Goal: Find contact information: Obtain details needed to contact an individual or organization

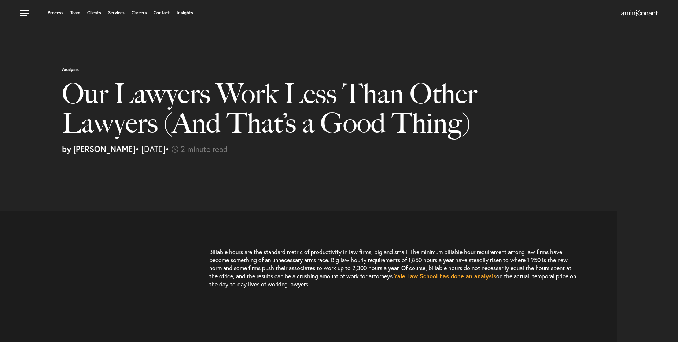
select select "US"
select select "Austin"
select select "Business and Civil Litigation"
click at [165, 7] on div "Process Team Clients Services Careers Contact Insights" at bounding box center [339, 13] width 678 height 26
click at [165, 11] on link "Contact" at bounding box center [162, 13] width 16 height 4
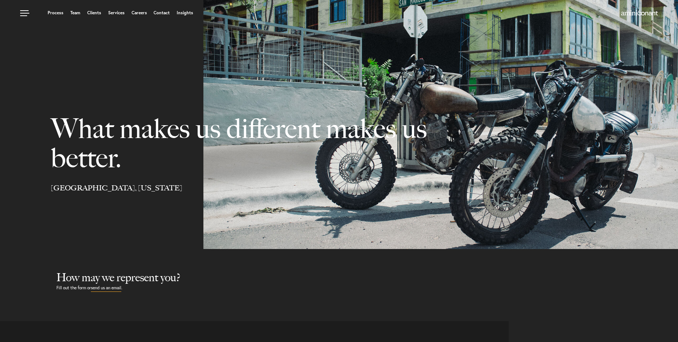
select select "Austin"
select select "Business and Civil Litigation"
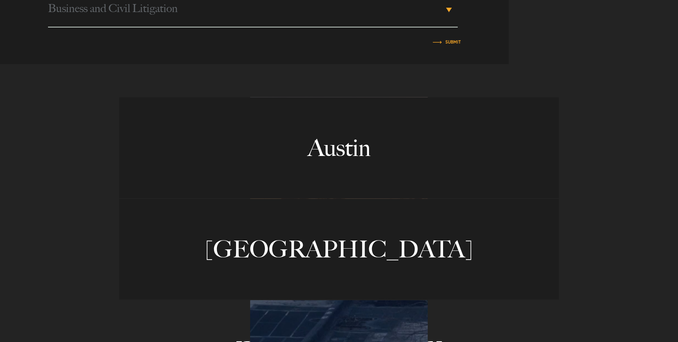
scroll to position [565, 0]
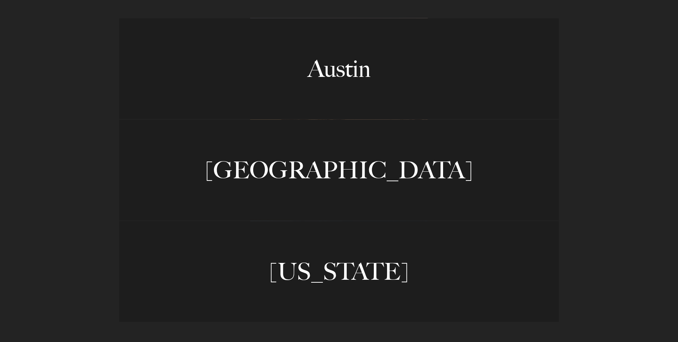
click at [335, 65] on link "Austin" at bounding box center [339, 68] width 440 height 101
